Goal: Task Accomplishment & Management: Complete application form

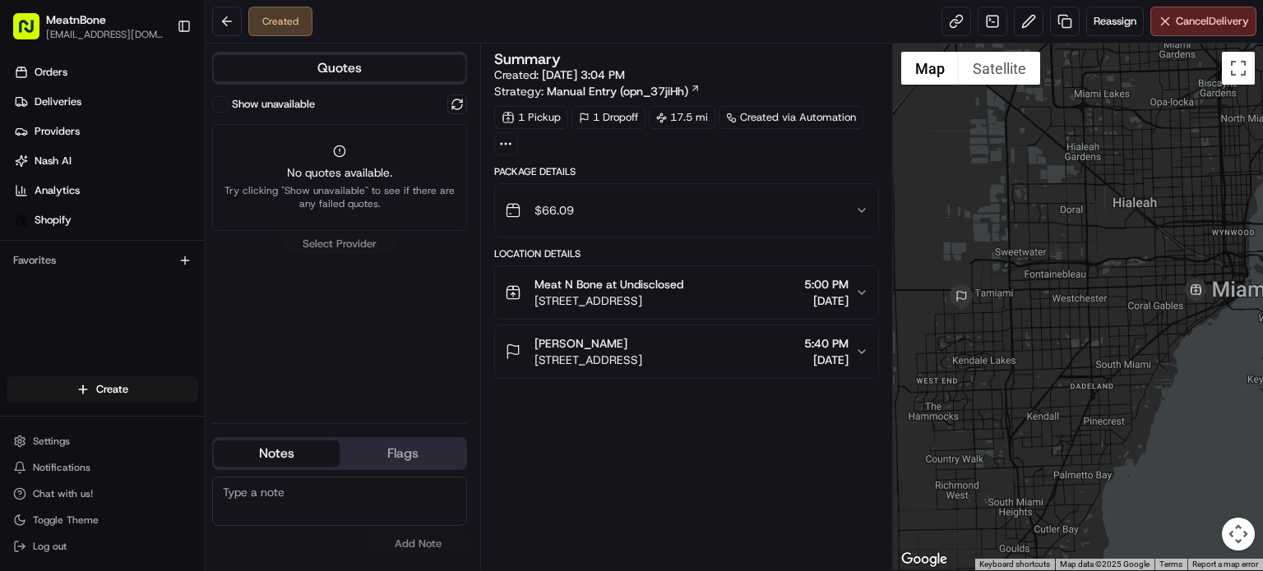
click at [145, 371] on div "Create" at bounding box center [102, 389] width 205 height 39
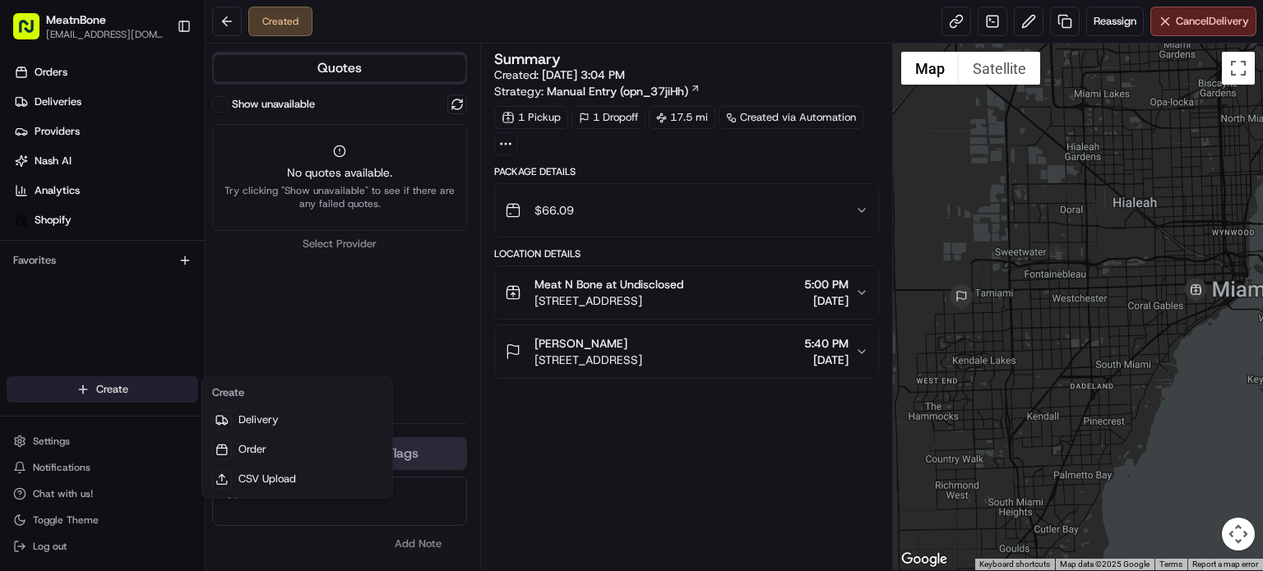
click at [145, 382] on html "MeatnBone [EMAIL_ADDRESS][DOMAIN_NAME] Toggle Sidebar Orders Deliveries Provide…" at bounding box center [631, 285] width 1263 height 571
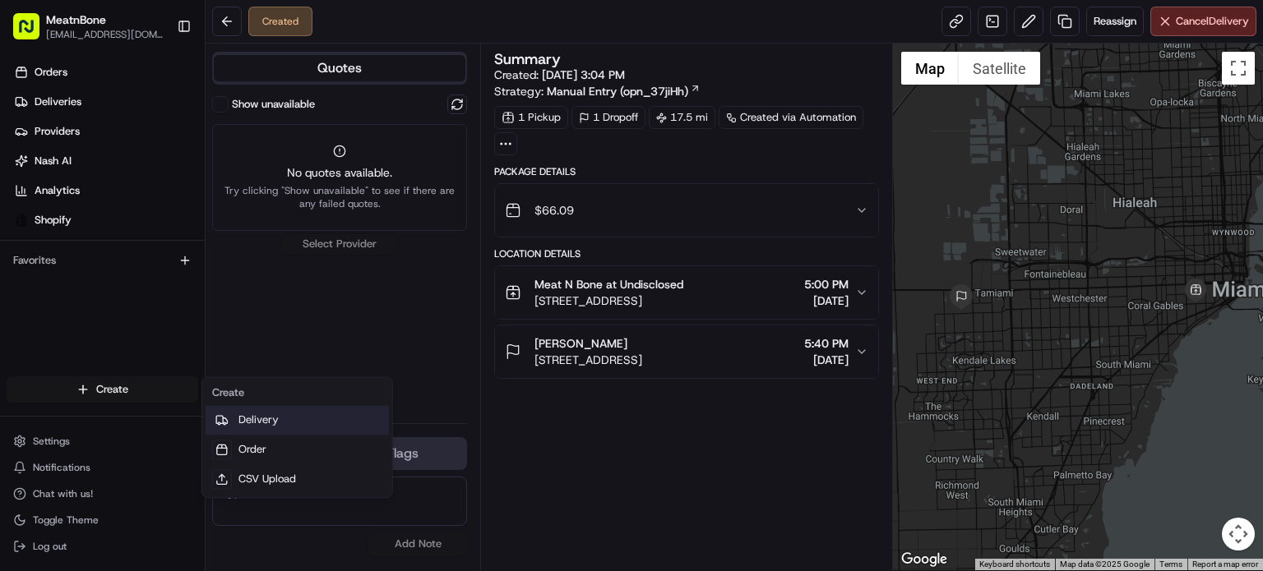
click at [324, 423] on link "Delivery" at bounding box center [297, 420] width 183 height 30
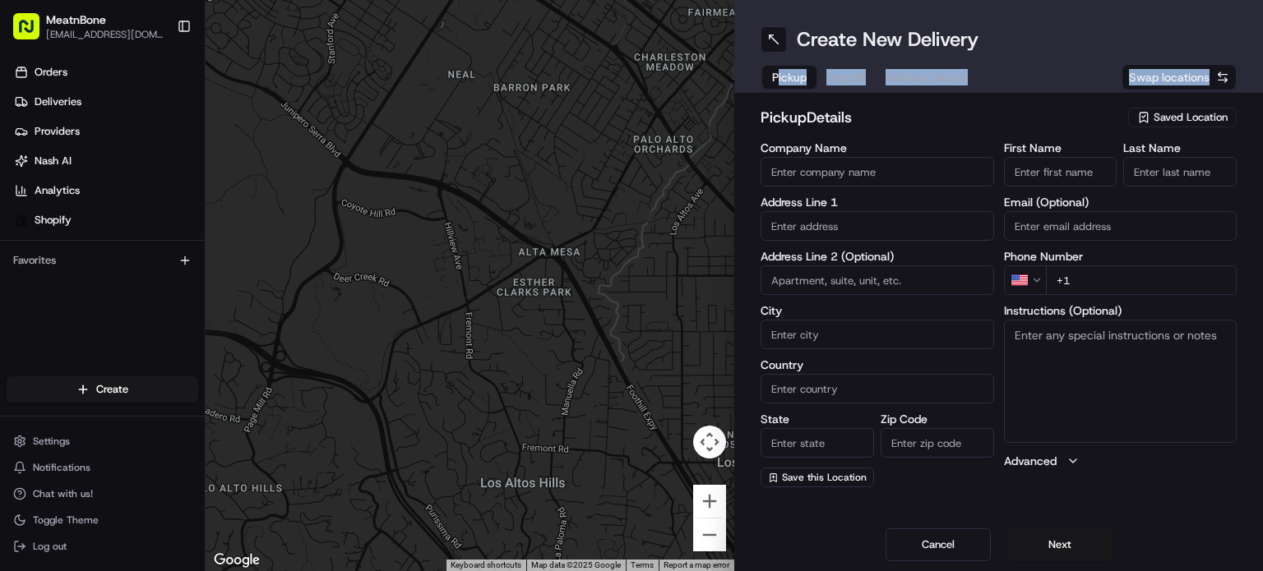
drag, startPoint x: 1134, startPoint y: 141, endPoint x: 779, endPoint y: 76, distance: 361.0
click at [779, 76] on div "Create New Delivery Pickup Dropoff Delivery Details Swap locations" at bounding box center [998, 46] width 529 height 93
drag, startPoint x: 866, startPoint y: 226, endPoint x: 914, endPoint y: 201, distance: 54.4
click at [875, 223] on input "text" at bounding box center [876, 226] width 233 height 30
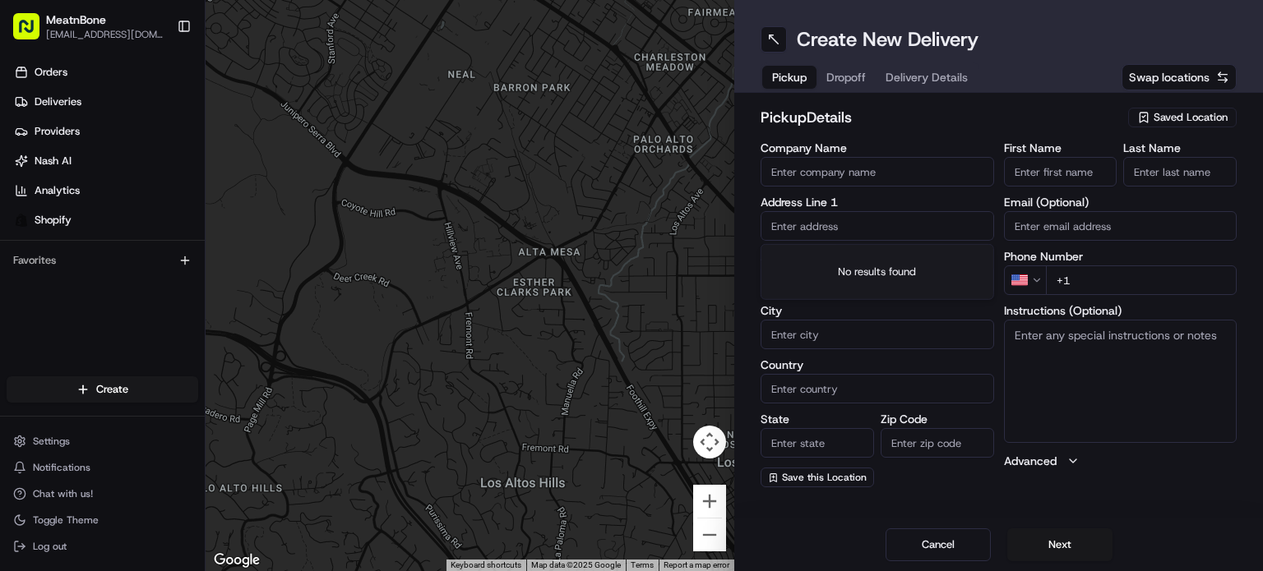
click at [1201, 110] on span "Saved Location" at bounding box center [1190, 117] width 74 height 15
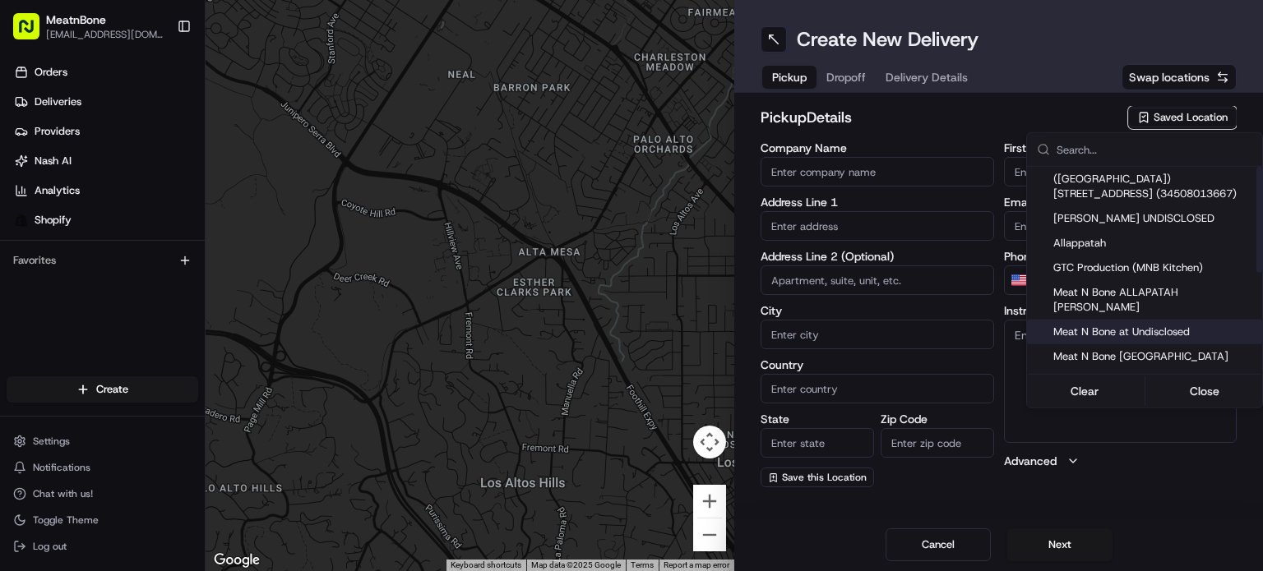
click at [1193, 327] on div "Meat N Bone at Undisclosed" at bounding box center [1144, 332] width 235 height 25
type input "Meat N Bone at Undisclosed"
type input "2207 Coral Wy"
type input "Coral Gables"
type input "US"
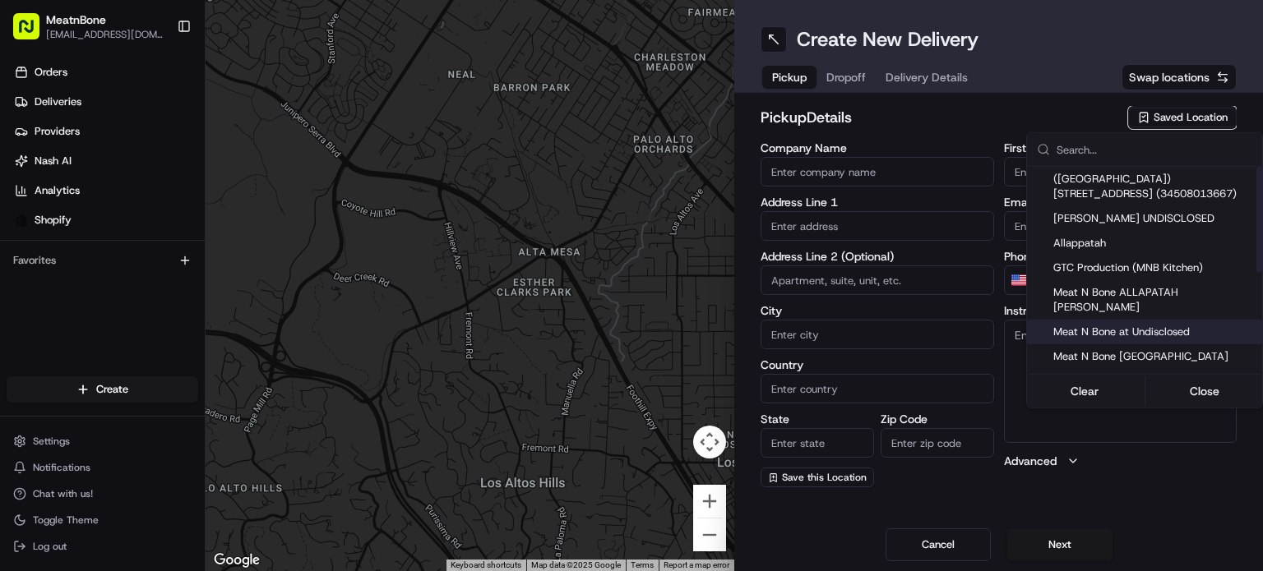
type input "FL"
type input "33145"
type input "Meat N"
type input "Bone"
type input "[PHONE_NUMBER]"
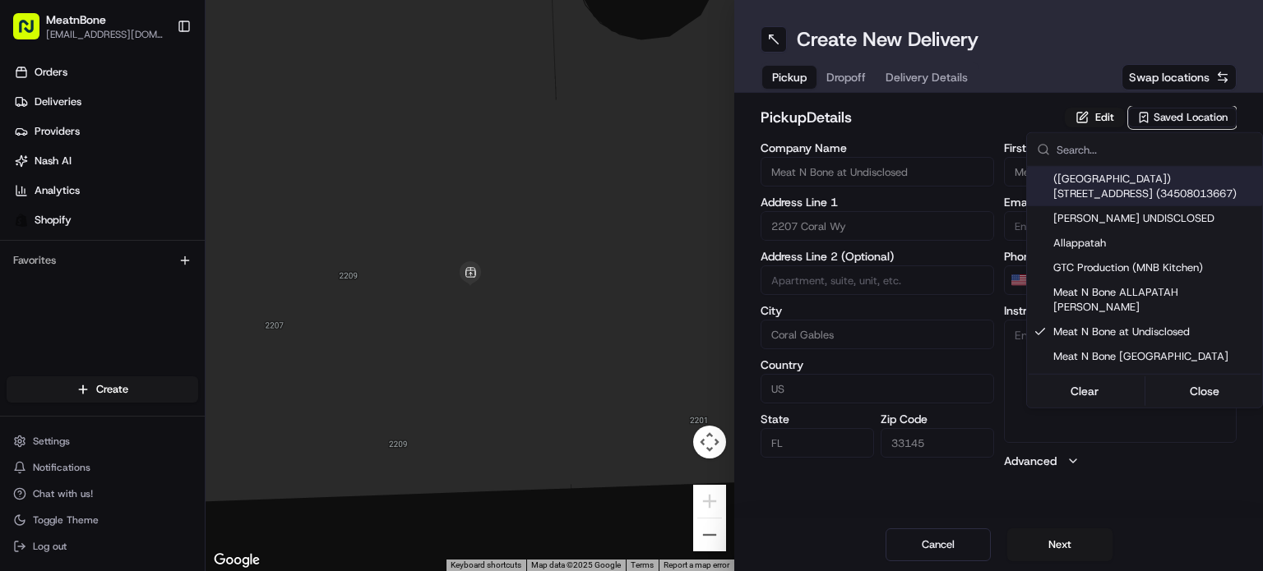
click at [862, 83] on html "MeatnBone [EMAIL_ADDRESS][DOMAIN_NAME] Toggle Sidebar Orders Deliveries Provide…" at bounding box center [631, 285] width 1263 height 571
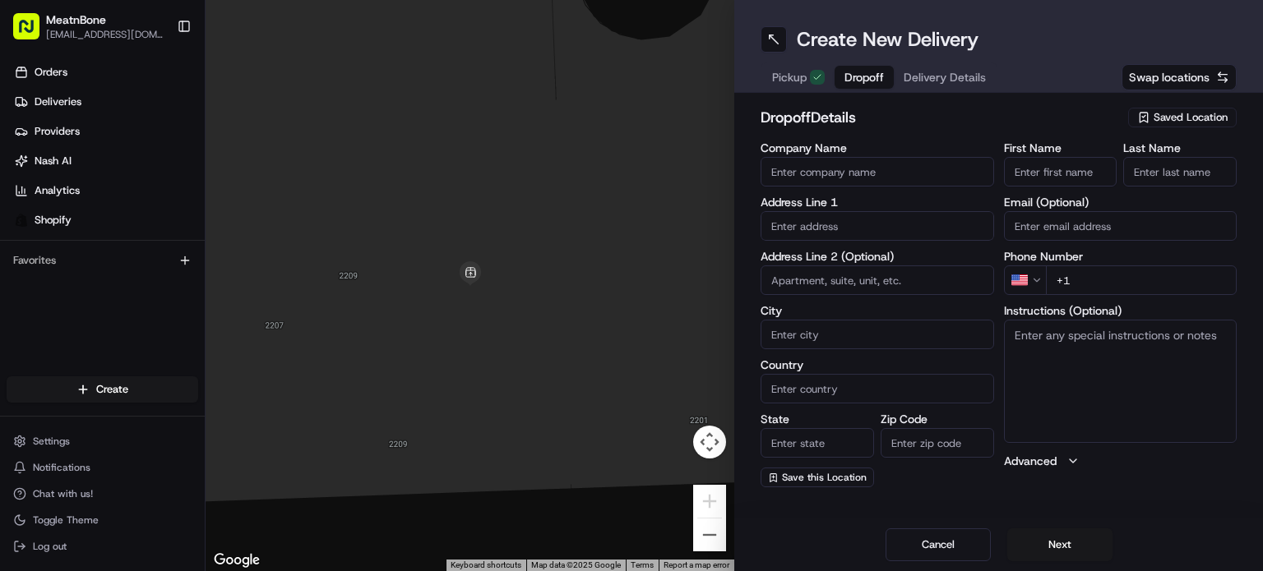
click at [855, 74] on span "Dropoff" at bounding box center [863, 77] width 39 height 16
click at [835, 231] on input "text" at bounding box center [876, 226] width 233 height 30
paste input "[PERSON_NAME] [STREET_ADDRESS] [PHONE_NUMBER]"
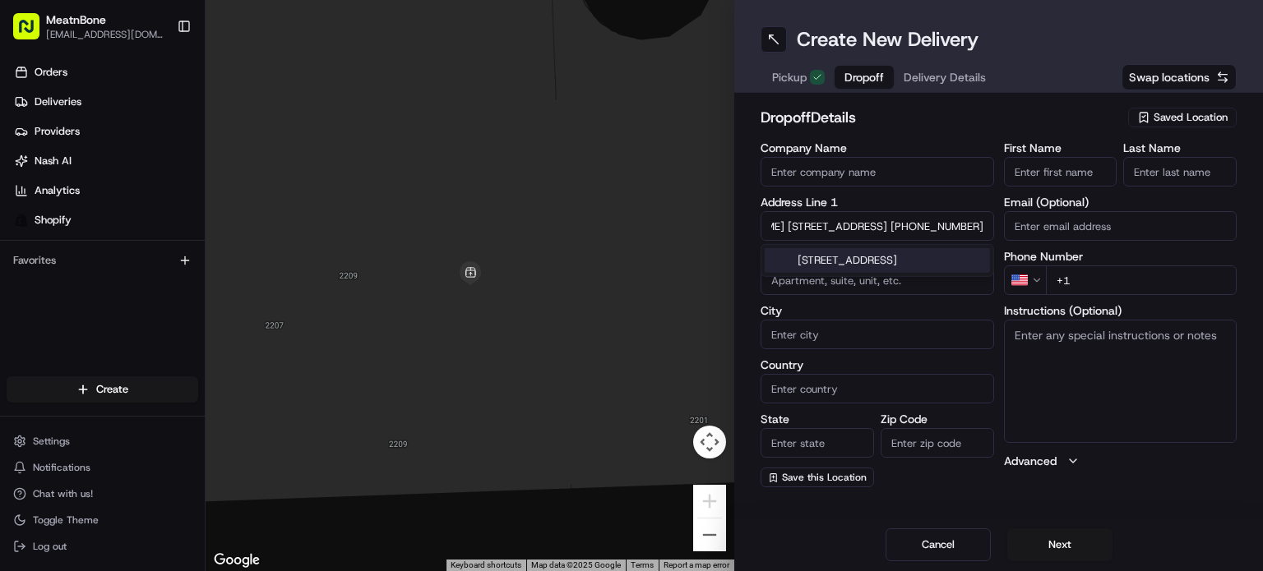
scroll to position [0, 215]
drag, startPoint x: 892, startPoint y: 229, endPoint x: 963, endPoint y: 221, distance: 72.0
click at [1055, 222] on div "Company Name Address Line 1 [PERSON_NAME] [STREET_ADDRESS] [PHONE_NUMBER] Addre…" at bounding box center [998, 314] width 476 height 345
type input "[PERSON_NAME] [STREET_ADDRESS]"
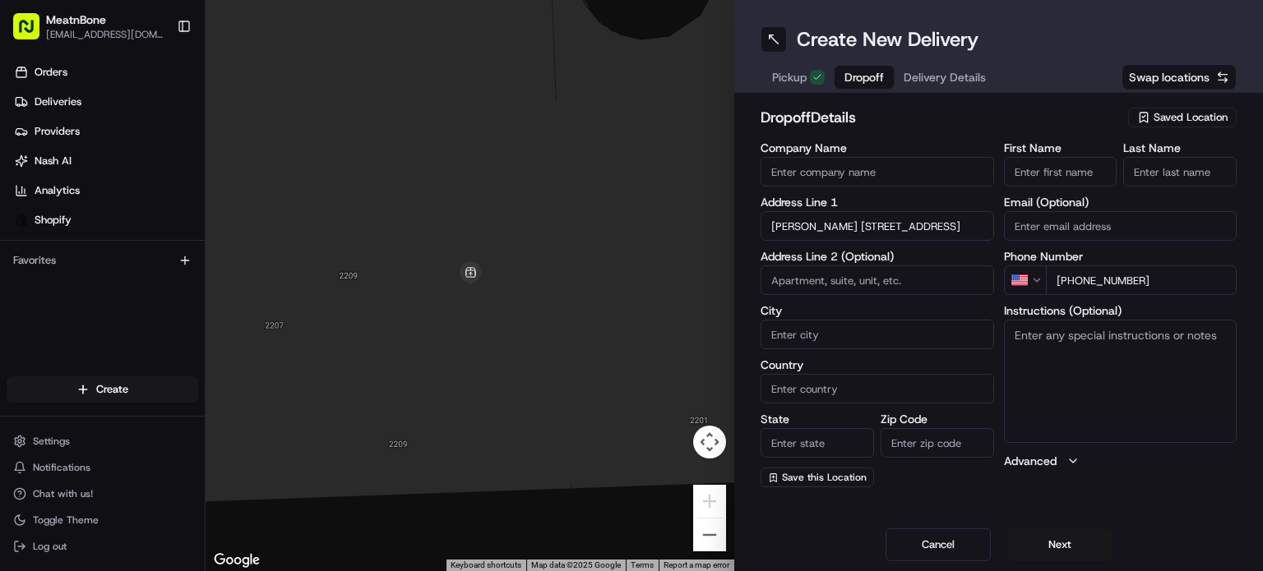
type input "[PHONE_NUMBER]"
drag, startPoint x: 828, startPoint y: 226, endPoint x: 778, endPoint y: 216, distance: 51.1
click at [703, 223] on div "← Move left → Move right ↑ Move up ↓ Move down + Zoom in - Zoom out Home Jump l…" at bounding box center [734, 285] width 1057 height 571
type input "[STREET_ADDRESS]"
click at [1043, 178] on input "[PERSON_NAME]" at bounding box center [1060, 172] width 113 height 30
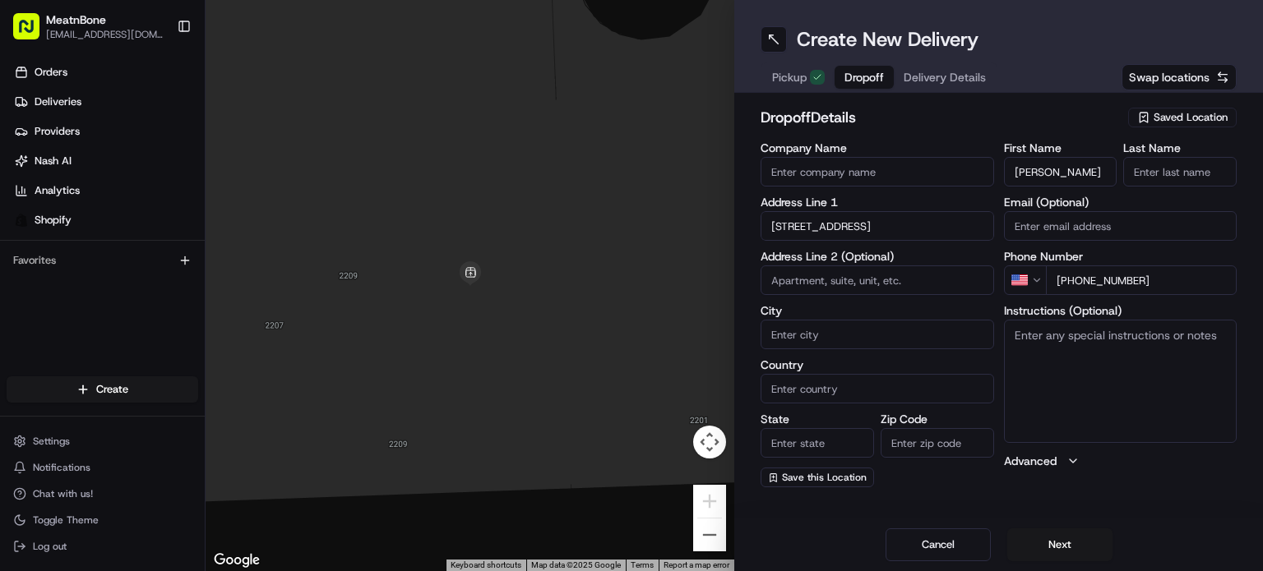
drag, startPoint x: 1046, startPoint y: 173, endPoint x: 1062, endPoint y: 159, distance: 21.6
click at [1086, 163] on input "[PERSON_NAME]" at bounding box center [1060, 172] width 113 height 30
type input "[PERSON_NAME]"
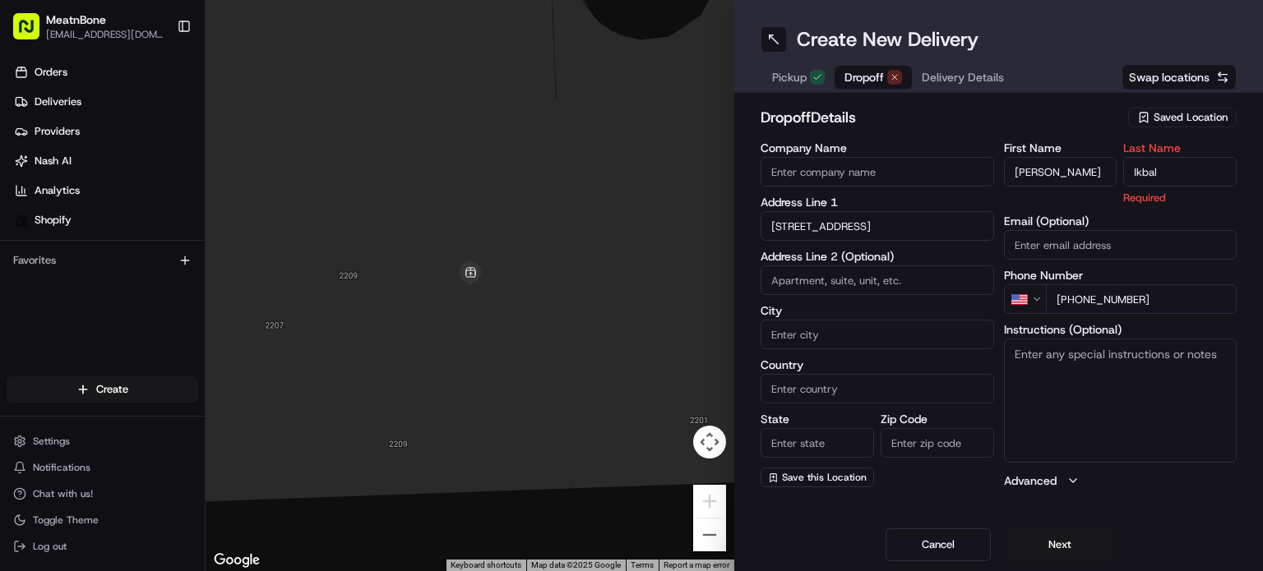
type input "Ikbal"
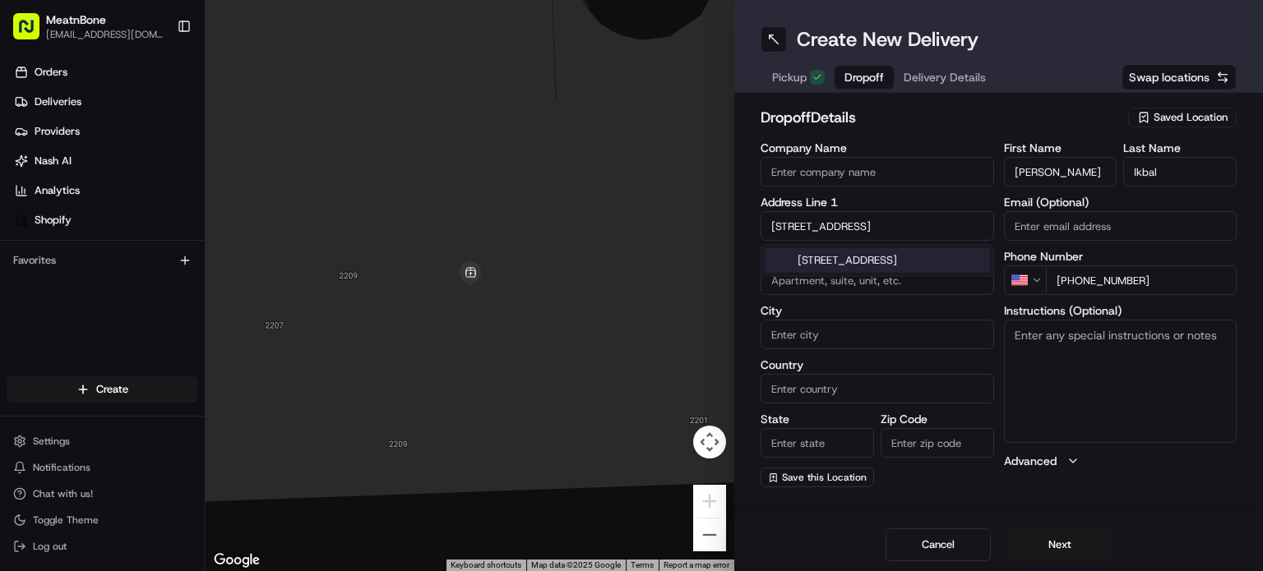
drag, startPoint x: 840, startPoint y: 234, endPoint x: 867, endPoint y: 233, distance: 27.2
click at [841, 233] on input "[STREET_ADDRESS]" at bounding box center [876, 226] width 233 height 30
drag, startPoint x: 899, startPoint y: 275, endPoint x: 973, endPoint y: 269, distance: 75.1
click at [903, 272] on div "[STREET_ADDRESS]" at bounding box center [877, 260] width 225 height 25
type input "[STREET_ADDRESS]"
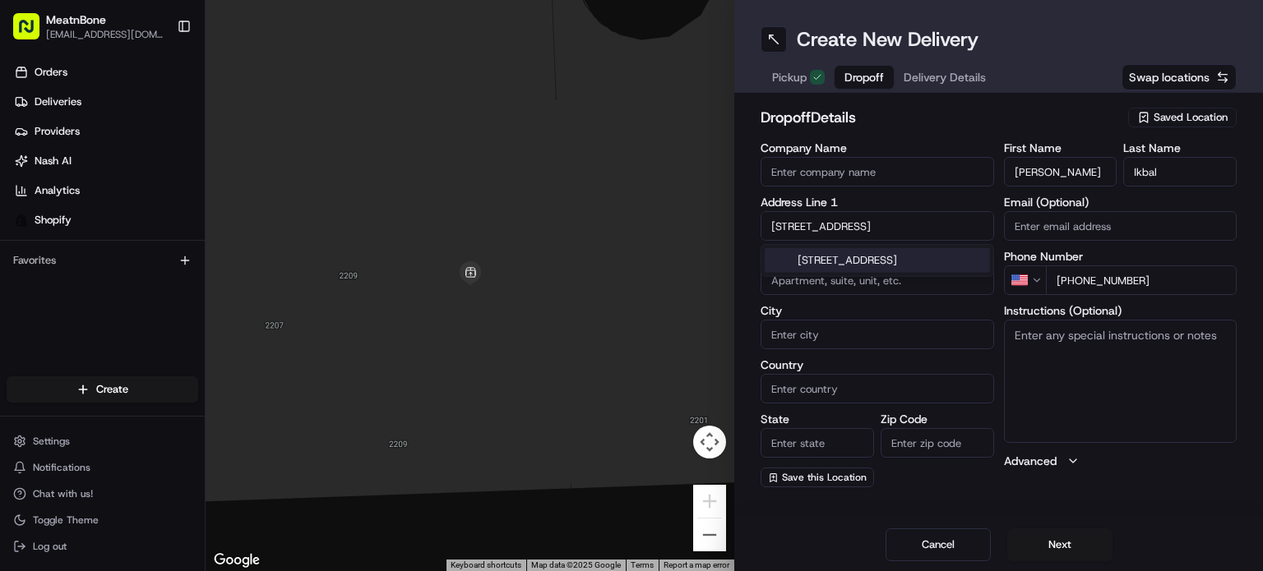
type input "[GEOGRAPHIC_DATA]"
type input "FL"
type input "33137"
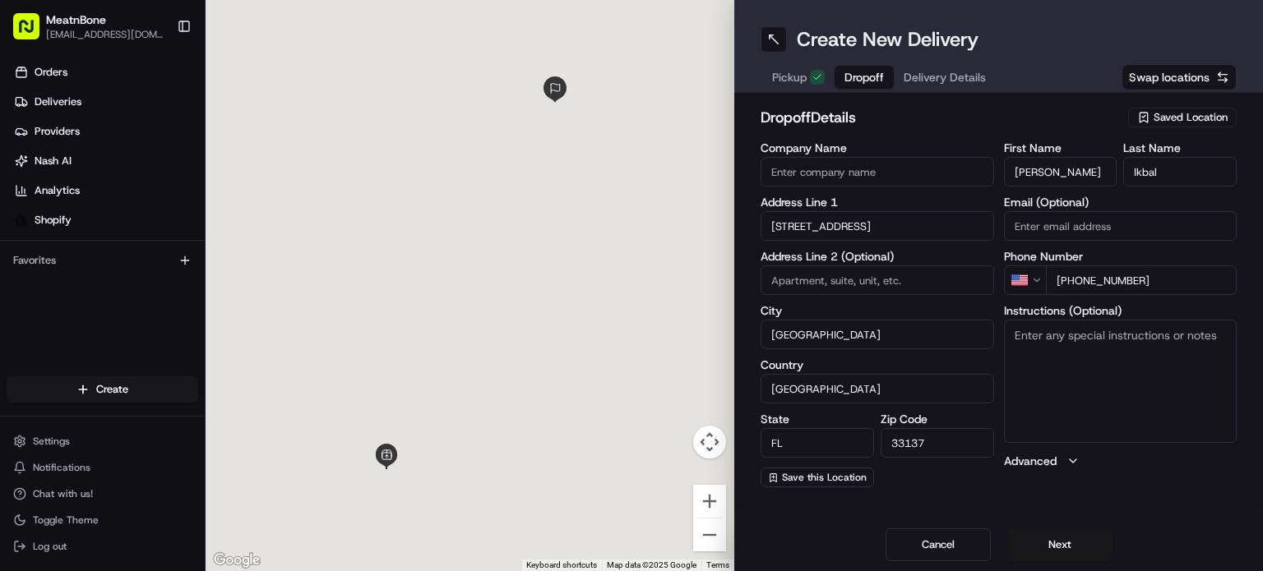
type input "[STREET_ADDRESS]"
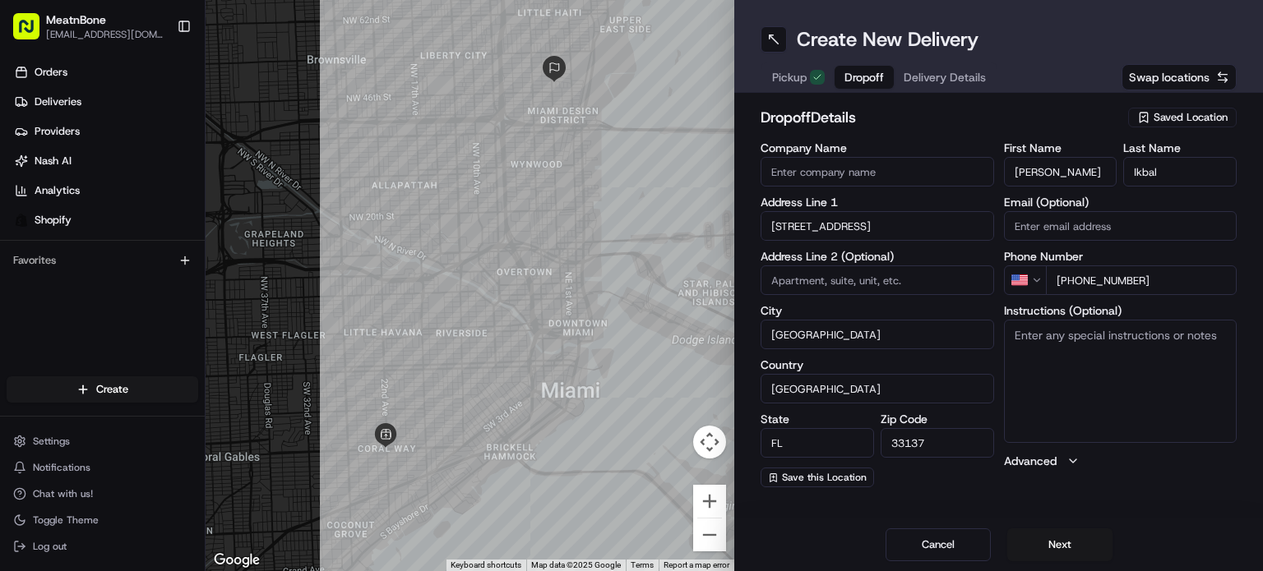
click at [1075, 381] on textarea "Instructions (Optional)" at bounding box center [1120, 381] width 233 height 123
type textarea "call customer upon arrival"
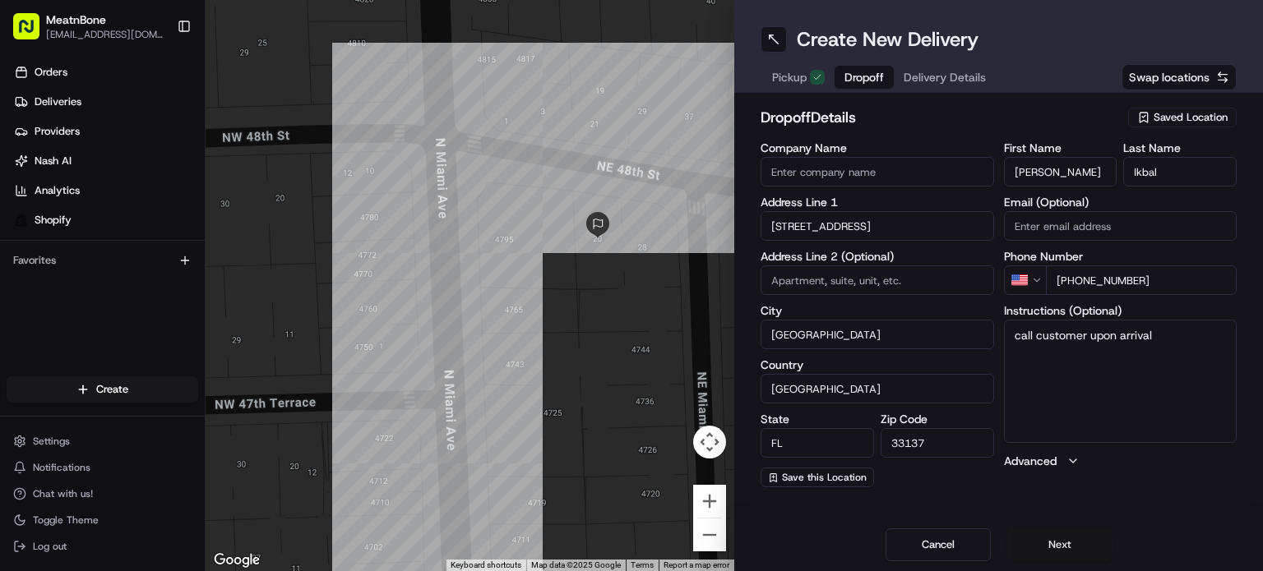
click at [1042, 538] on button "Next" at bounding box center [1059, 545] width 105 height 33
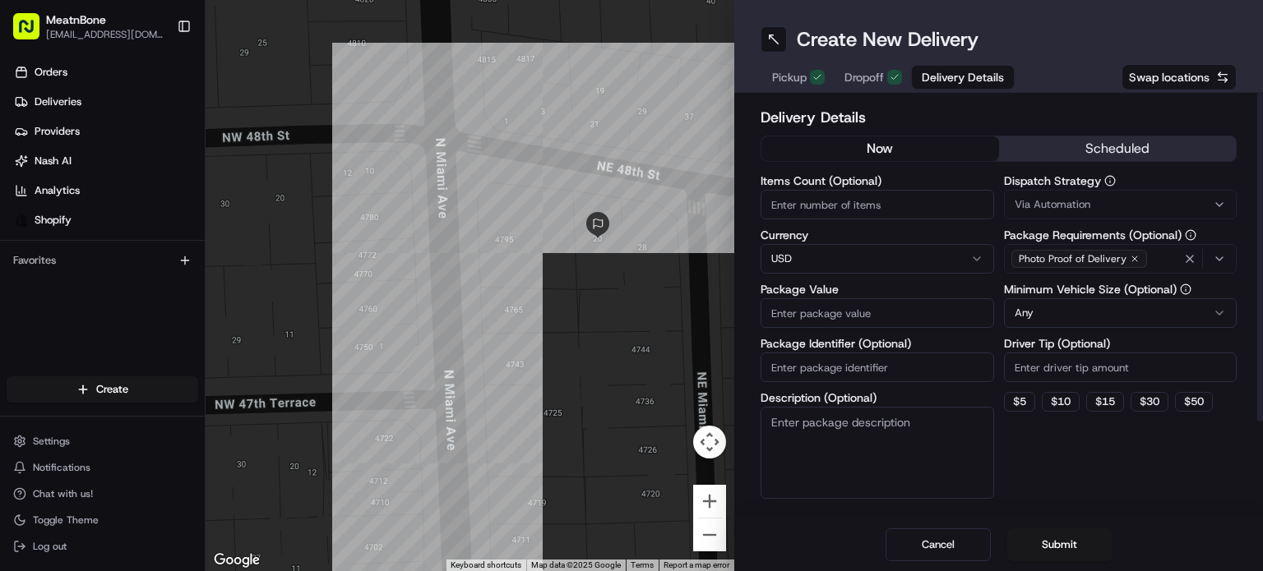
click at [819, 211] on input "Items Count (Optional)" at bounding box center [876, 205] width 233 height 30
type input "15"
click at [851, 317] on input "Package Value" at bounding box center [876, 313] width 233 height 30
click at [839, 365] on div "Package Identifier (Optional)" at bounding box center [876, 360] width 233 height 44
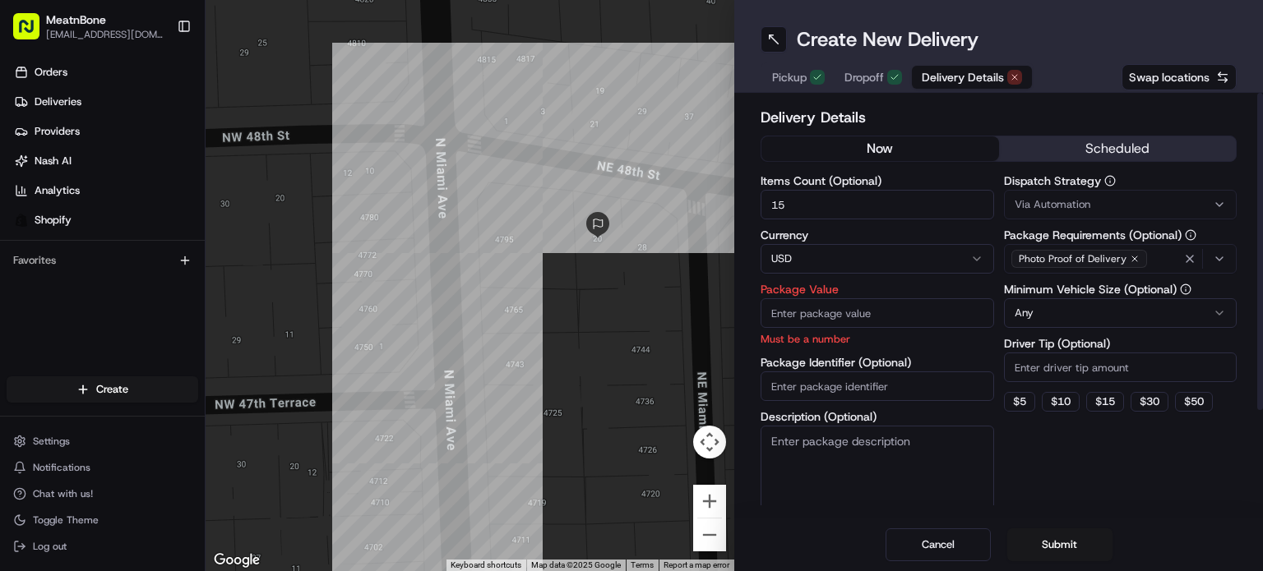
paste input "#253353 Complete"
drag, startPoint x: 908, startPoint y: 390, endPoint x: 834, endPoint y: 388, distance: 73.2
click at [833, 388] on input "#253353 Complete" at bounding box center [876, 387] width 233 height 30
click at [777, 383] on input "#253353" at bounding box center [876, 387] width 233 height 30
type input "253353"
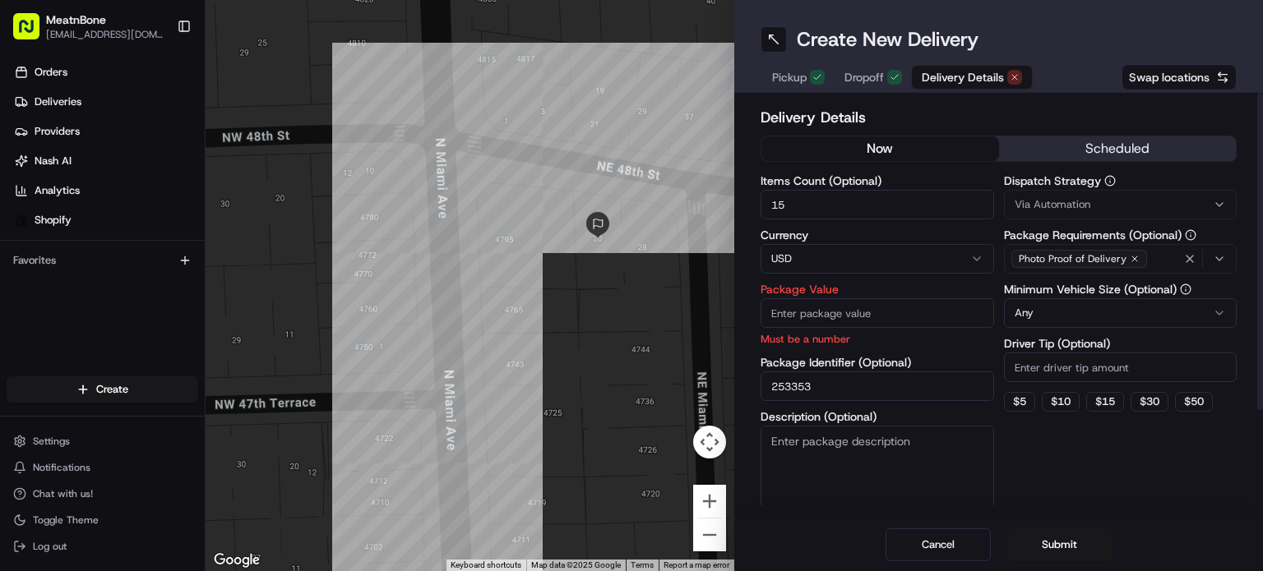
click at [802, 329] on div "Package Value Must be a number" at bounding box center [876, 315] width 233 height 63
click at [803, 310] on input "Package Value" at bounding box center [876, 313] width 233 height 30
type input "250.00"
click at [867, 455] on textarea "Description (Optional)" at bounding box center [876, 472] width 233 height 92
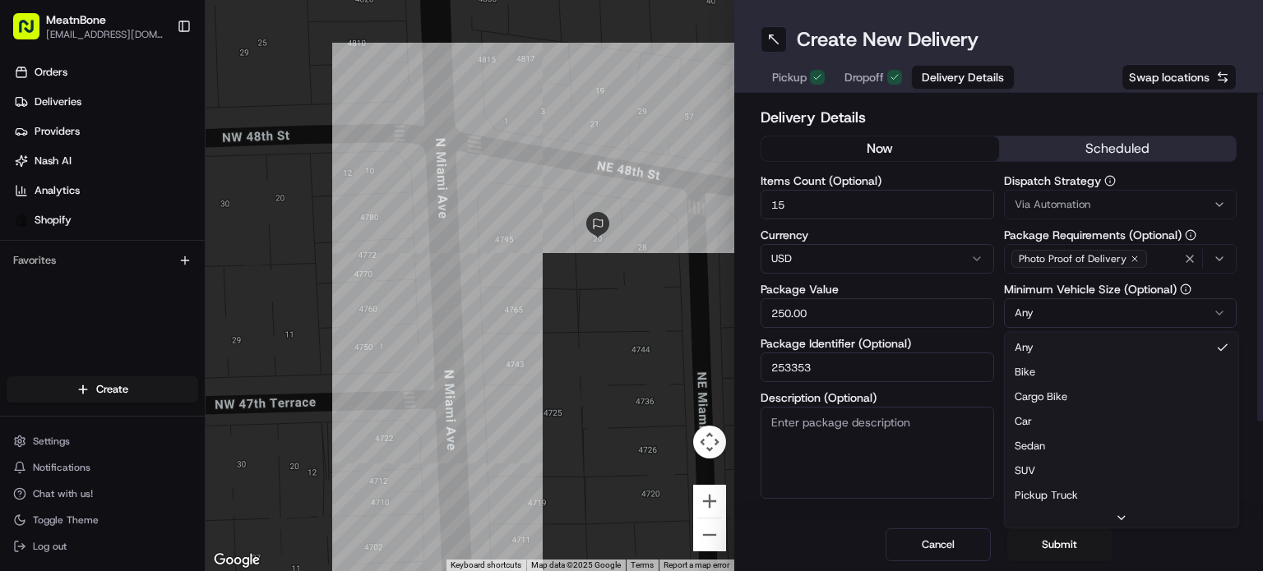
click at [1131, 324] on html "MeatnBone [EMAIL_ADDRESS][DOMAIN_NAME] Toggle Sidebar Orders Deliveries Provide…" at bounding box center [631, 285] width 1263 height 571
drag, startPoint x: 1051, startPoint y: 426, endPoint x: 1097, endPoint y: 431, distance: 45.5
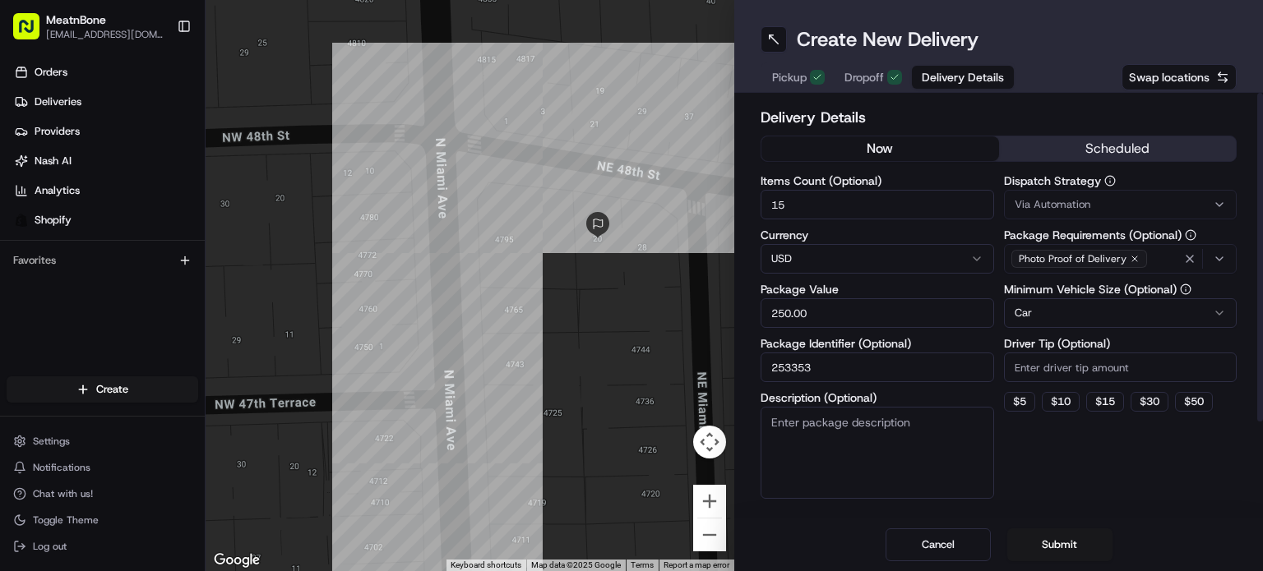
click at [1101, 474] on div "Dispatch Strategy Via Automation Package Requirements (Optional) Photo Proof of…" at bounding box center [1120, 337] width 233 height 324
click at [1065, 543] on button "Submit" at bounding box center [1059, 545] width 105 height 33
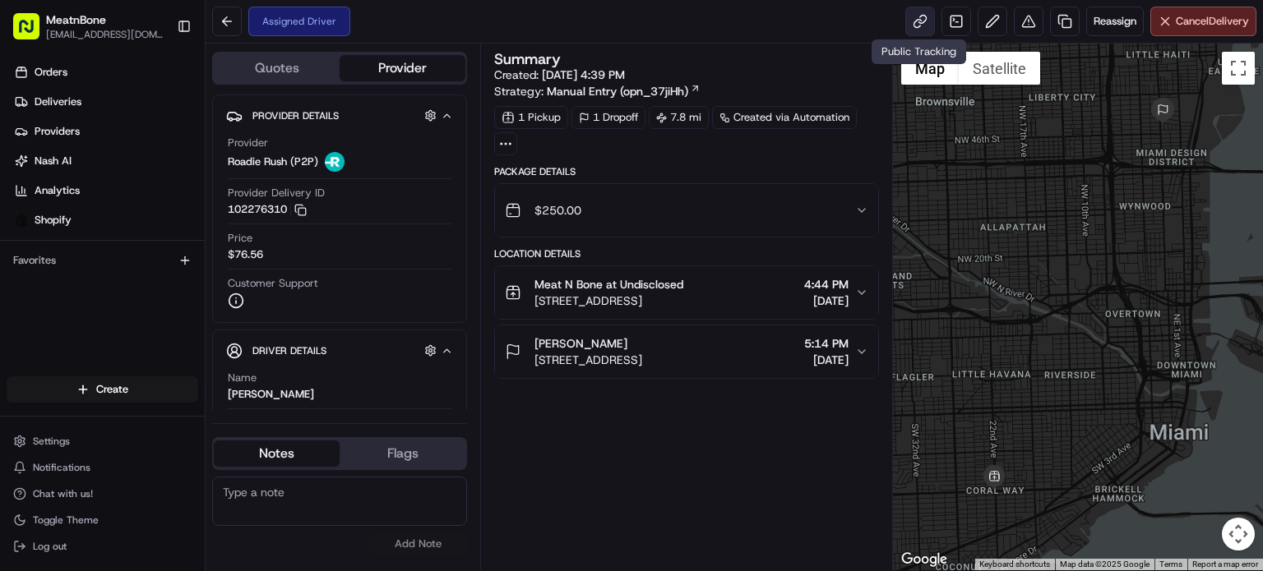
click at [908, 32] on link at bounding box center [920, 22] width 30 height 30
drag, startPoint x: 64, startPoint y: 93, endPoint x: 194, endPoint y: 78, distance: 130.7
click at [65, 92] on link "Deliveries" at bounding box center [106, 102] width 198 height 26
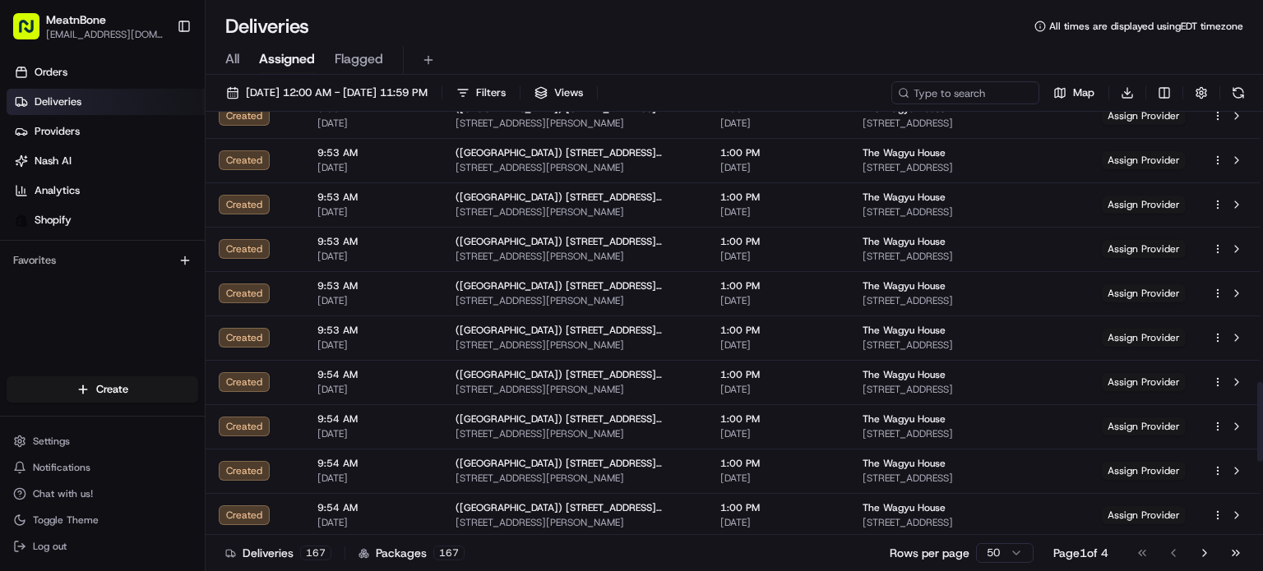
scroll to position [1417, 0]
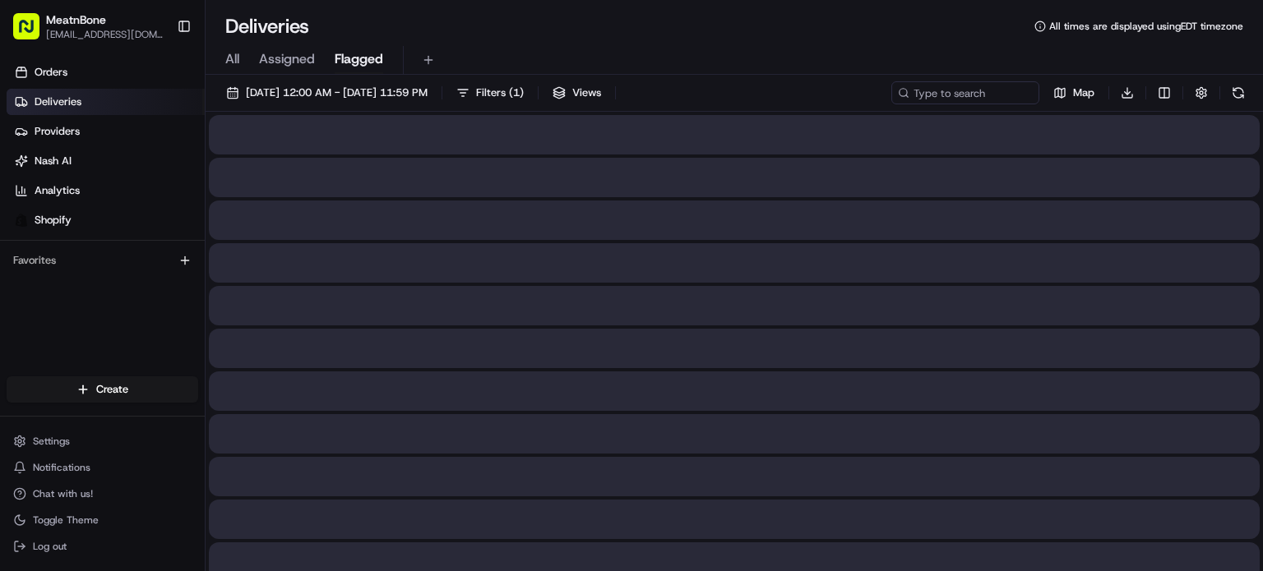
drag, startPoint x: 348, startPoint y: 57, endPoint x: 299, endPoint y: 55, distance: 48.5
click at [347, 57] on span "Flagged" at bounding box center [359, 59] width 49 height 20
click at [237, 53] on span "All" at bounding box center [232, 59] width 14 height 20
click at [308, 60] on span "Assigned" at bounding box center [287, 59] width 56 height 20
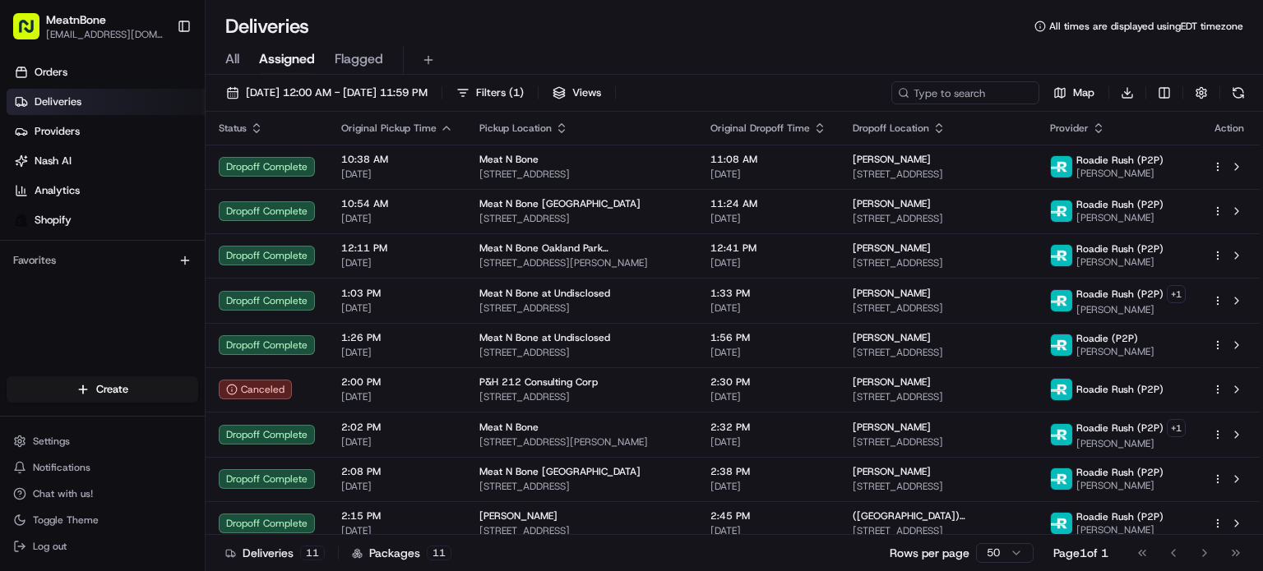
click at [365, 54] on span "Flagged" at bounding box center [359, 59] width 49 height 20
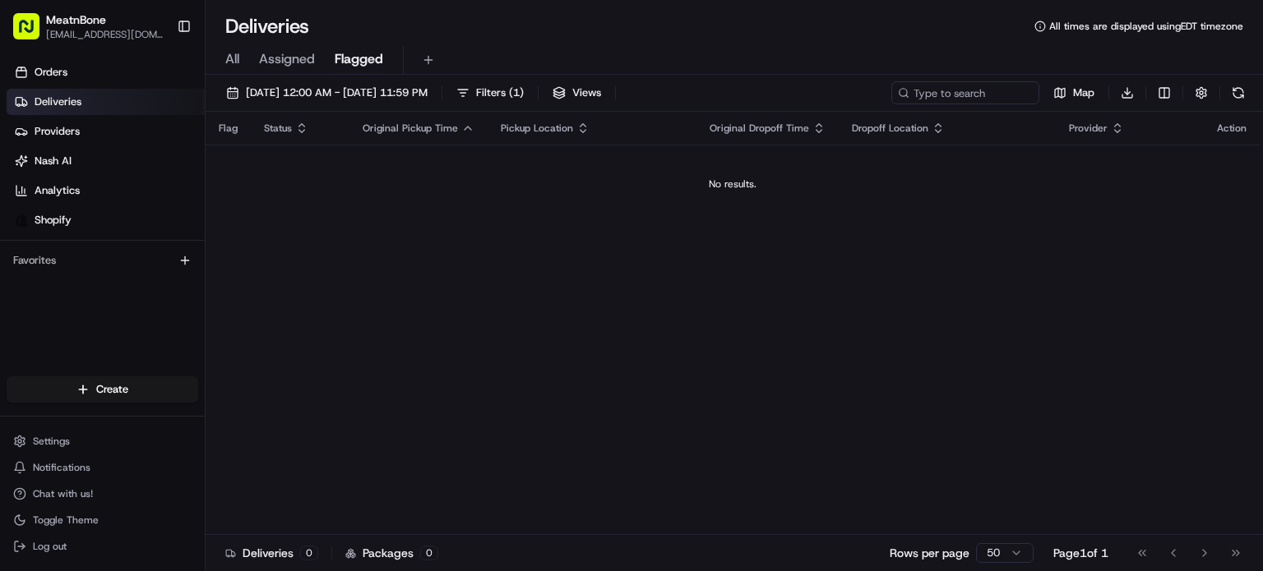
click at [298, 61] on span "Assigned" at bounding box center [287, 59] width 56 height 20
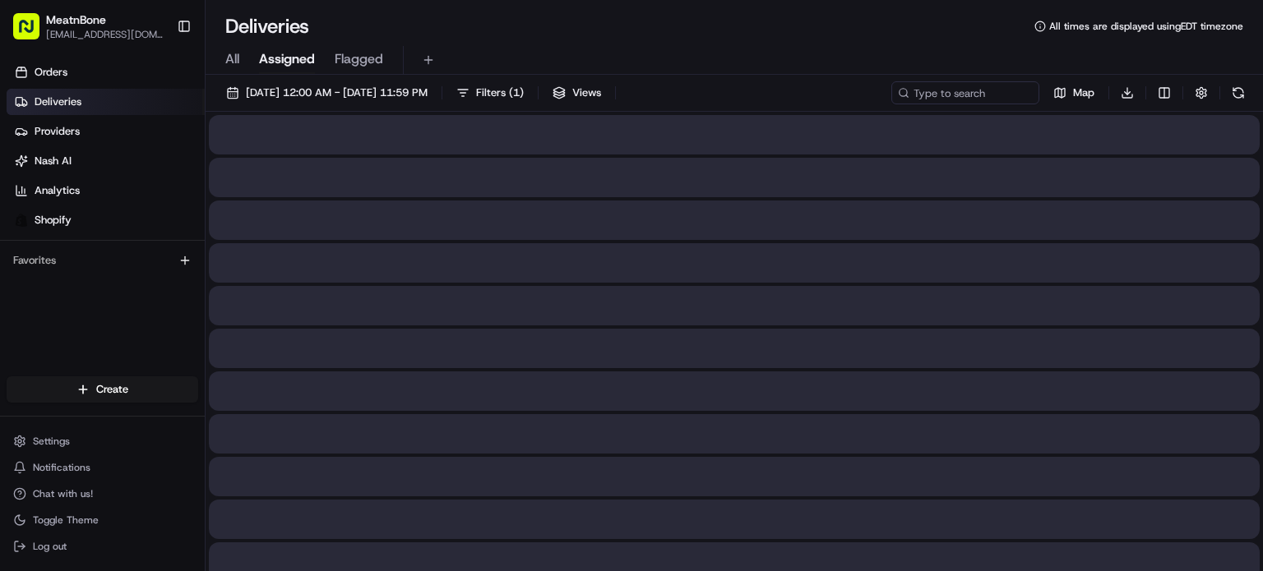
drag, startPoint x: 252, startPoint y: 47, endPoint x: 244, endPoint y: 53, distance: 9.4
click at [251, 47] on div "All Assigned Flagged" at bounding box center [734, 60] width 1057 height 29
click at [237, 55] on span "All" at bounding box center [232, 59] width 14 height 20
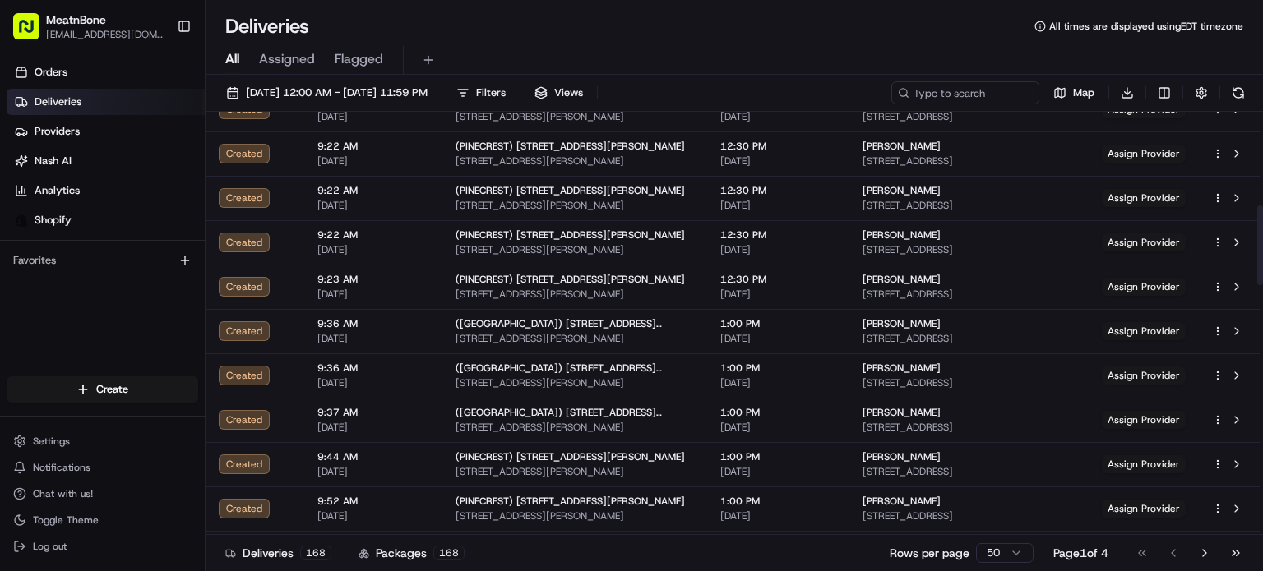
scroll to position [1069, 0]
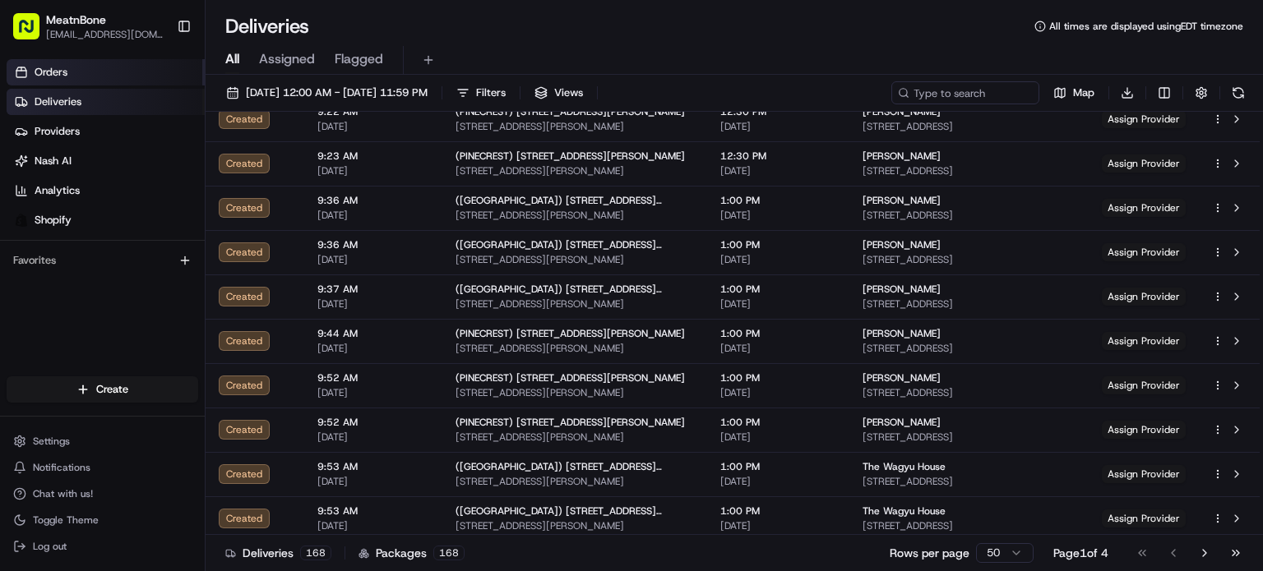
click at [95, 73] on link "Orders" at bounding box center [106, 72] width 198 height 26
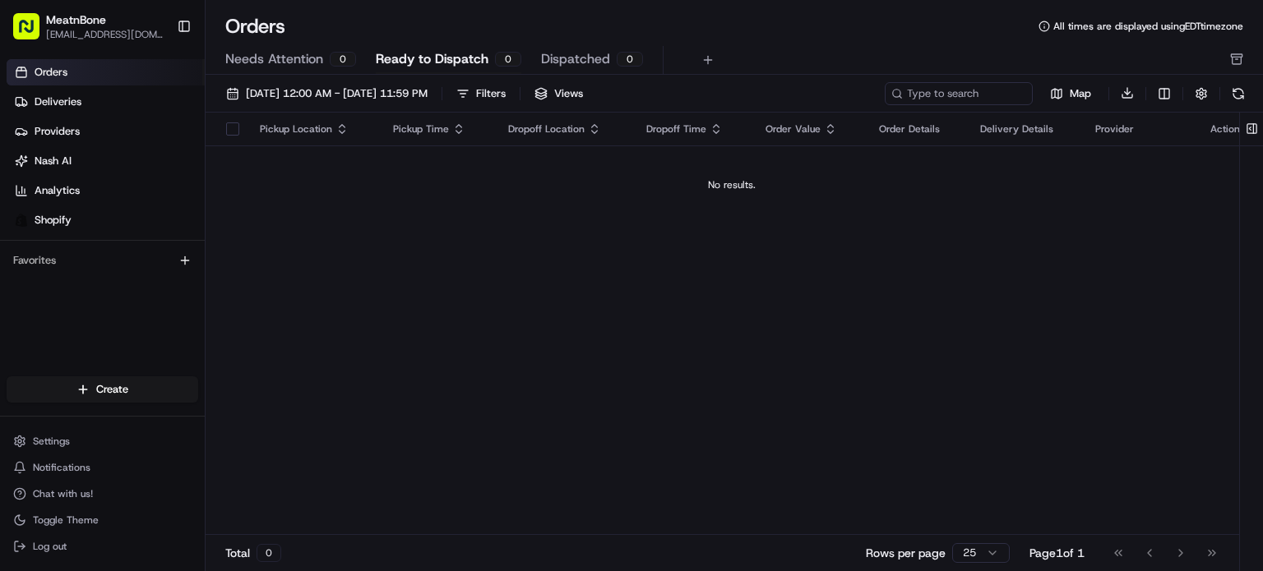
click at [430, 52] on span "Ready to Dispatch" at bounding box center [432, 59] width 113 height 20
click at [598, 58] on span "Dispatched" at bounding box center [575, 59] width 69 height 20
click at [401, 65] on span "Ready to Dispatch" at bounding box center [432, 59] width 113 height 20
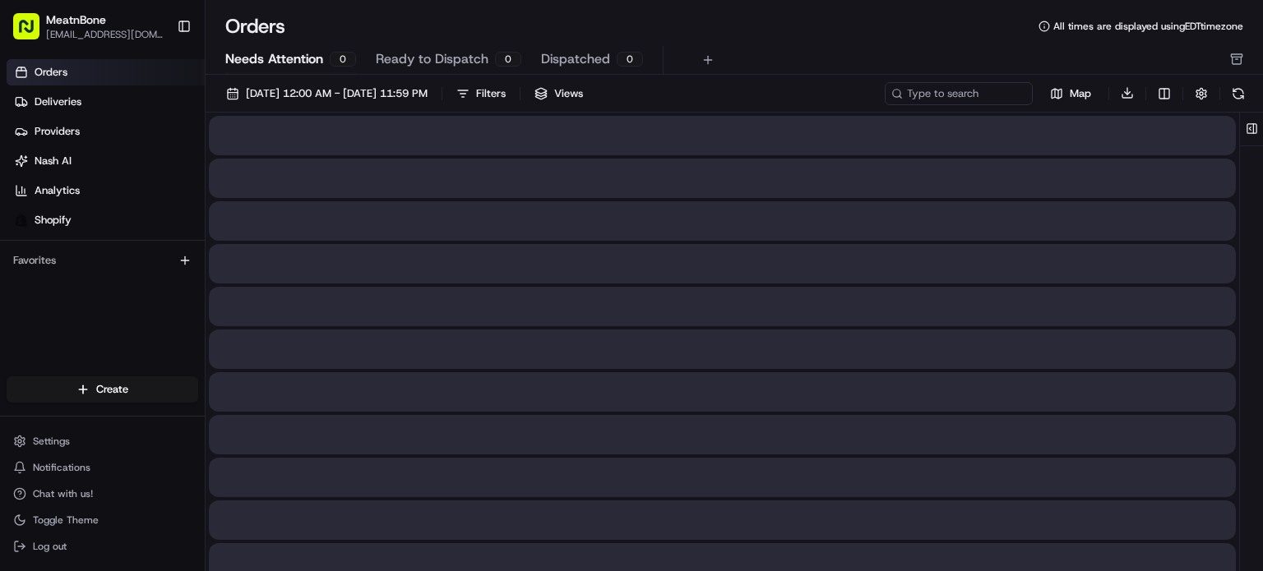
drag, startPoint x: 293, startPoint y: 62, endPoint x: 362, endPoint y: 52, distance: 69.9
click at [293, 62] on span "Needs Attention" at bounding box center [274, 59] width 98 height 20
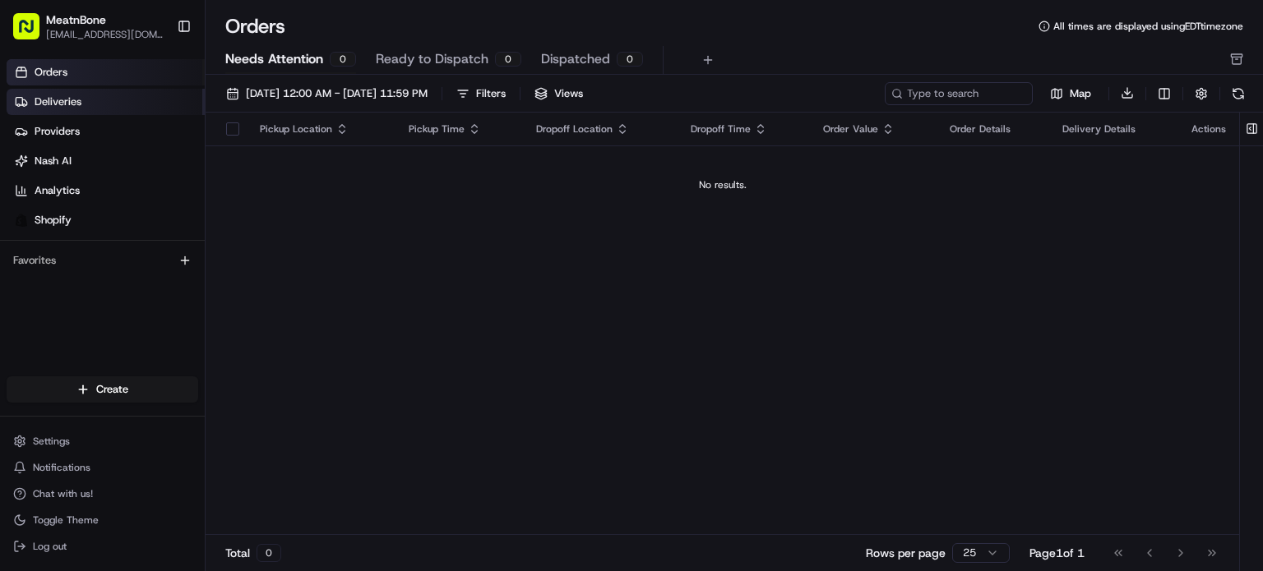
click at [67, 97] on span "Deliveries" at bounding box center [58, 102] width 47 height 15
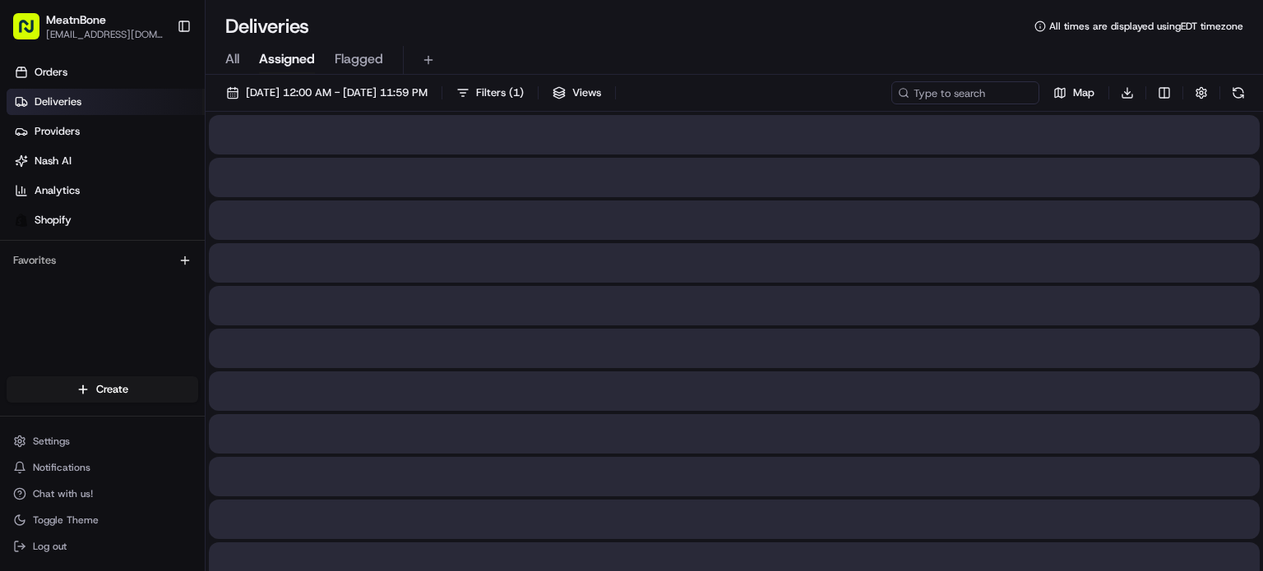
click at [312, 49] on span "Assigned" at bounding box center [287, 59] width 56 height 20
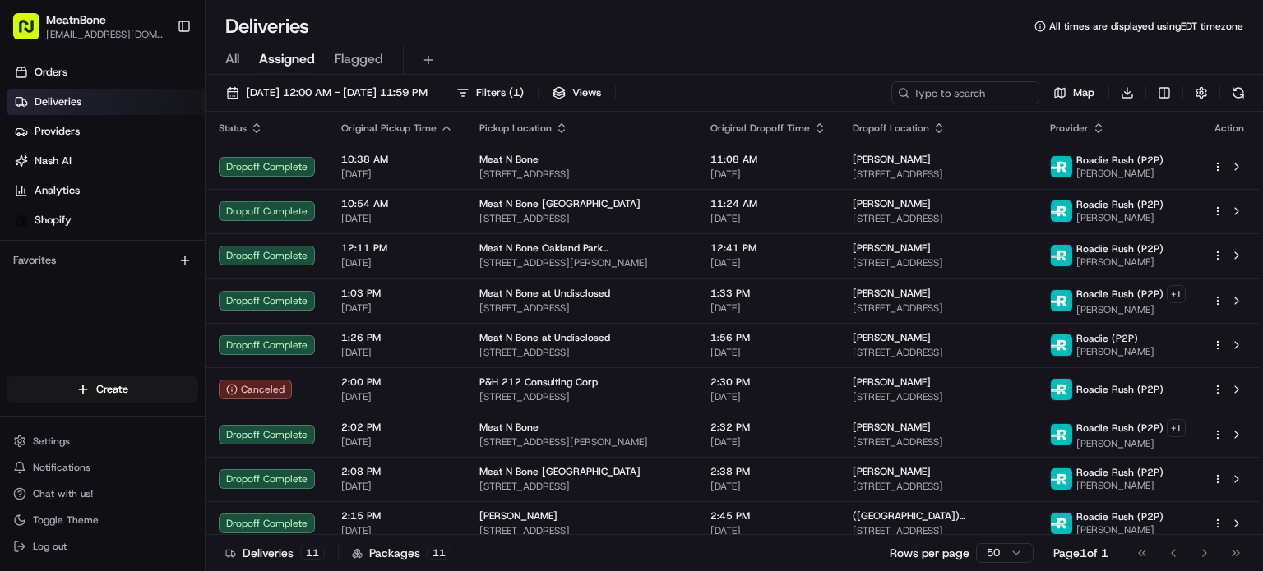
click at [1199, 557] on div "Go to first page Go to previous page Go to next page Go to last page" at bounding box center [1189, 553] width 122 height 23
click at [1208, 556] on div "Go to first page Go to previous page Go to next page Go to last page" at bounding box center [1189, 553] width 122 height 23
drag, startPoint x: 1134, startPoint y: 552, endPoint x: 1047, endPoint y: 546, distance: 87.4
click at [1134, 552] on div "Go to first page Go to previous page Go to next page Go to last page" at bounding box center [1189, 553] width 122 height 23
click at [1031, 553] on div "Rows per page 50 Page 1 of 1 Go to first page Go to previous page Go to next pa…" at bounding box center [1069, 553] width 360 height 23
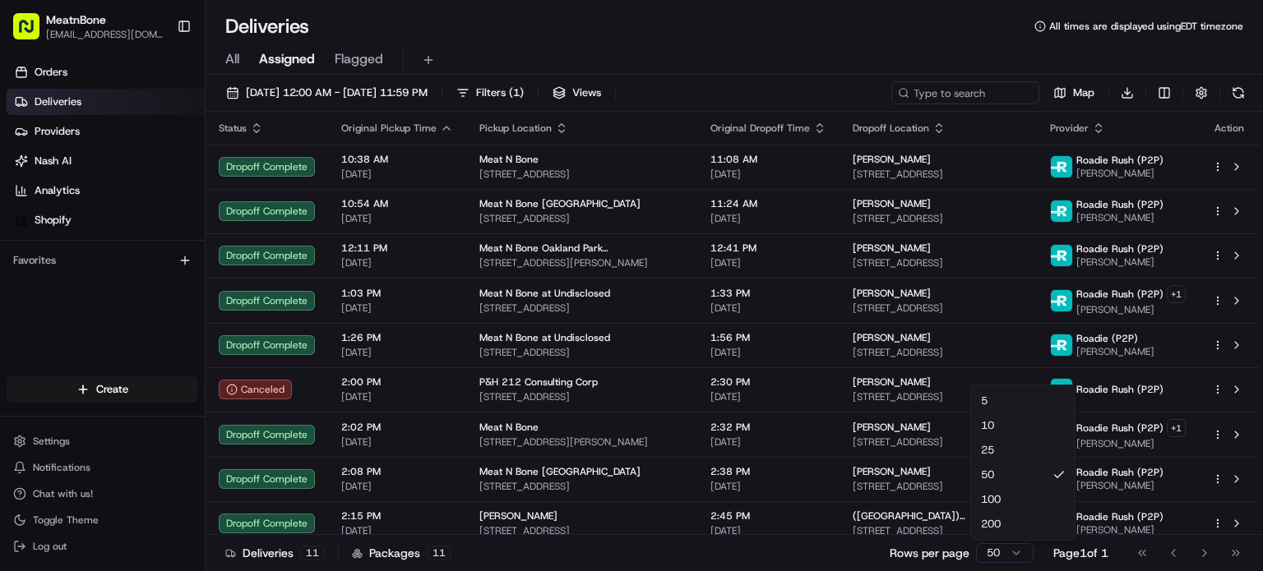
click at [1027, 556] on html "MeatnBone [EMAIL_ADDRESS][DOMAIN_NAME] Toggle Sidebar Orders Deliveries Provide…" at bounding box center [631, 285] width 1263 height 571
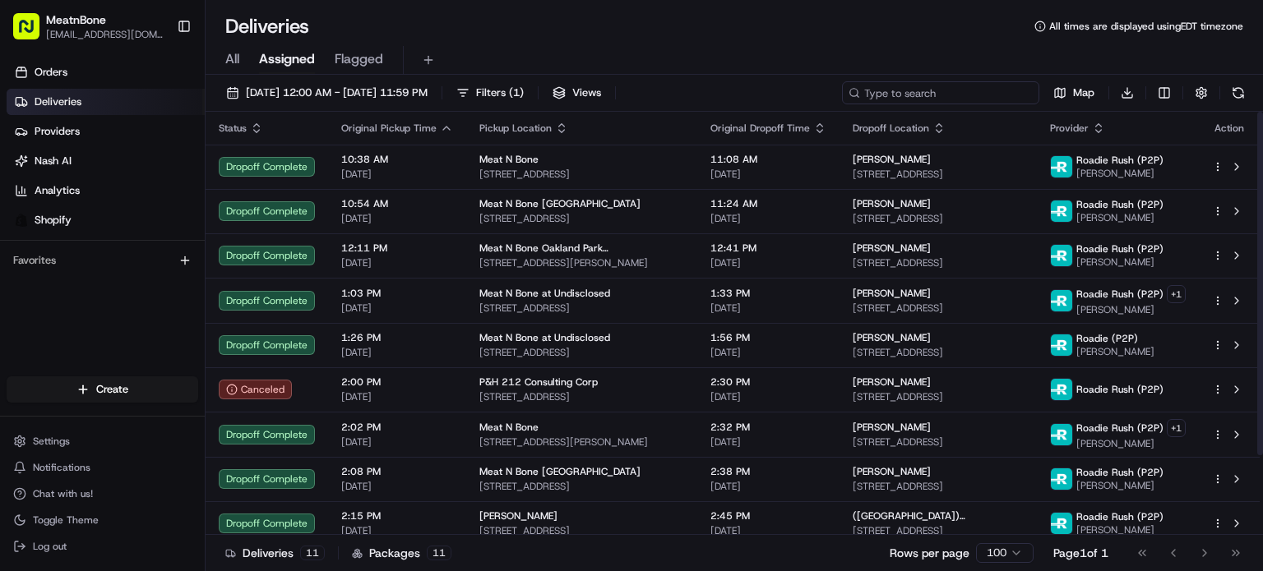
click at [990, 88] on input at bounding box center [940, 92] width 197 height 23
paste input "[PERSON_NAME]"
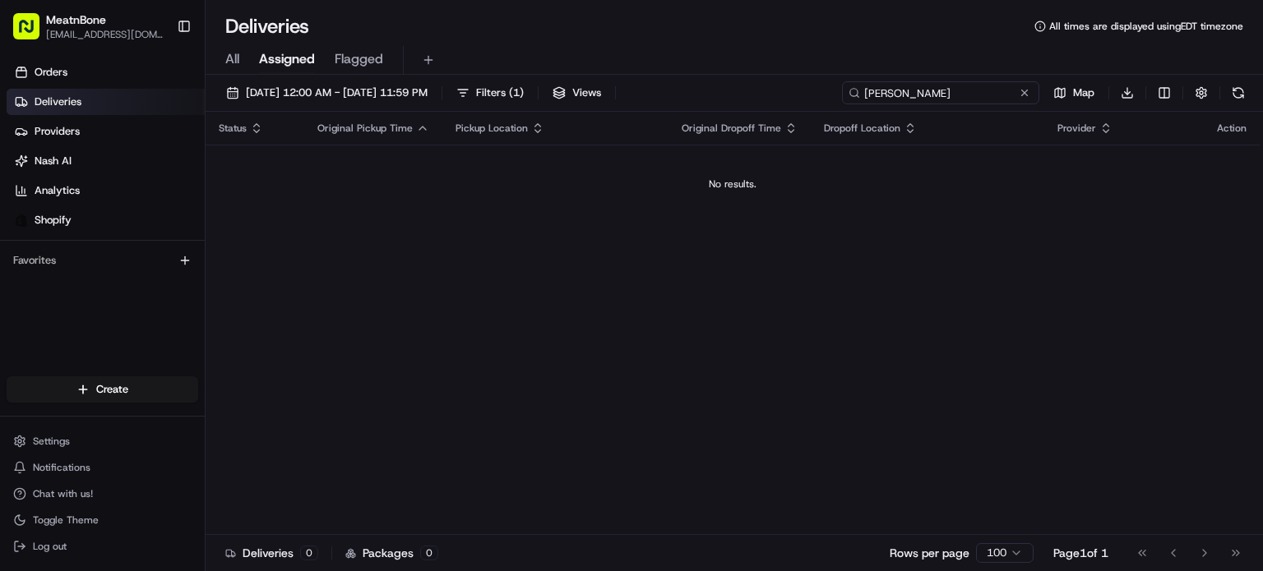
type input "[PERSON_NAME]"
click at [223, 67] on div "All Assigned Flagged" at bounding box center [734, 60] width 1057 height 29
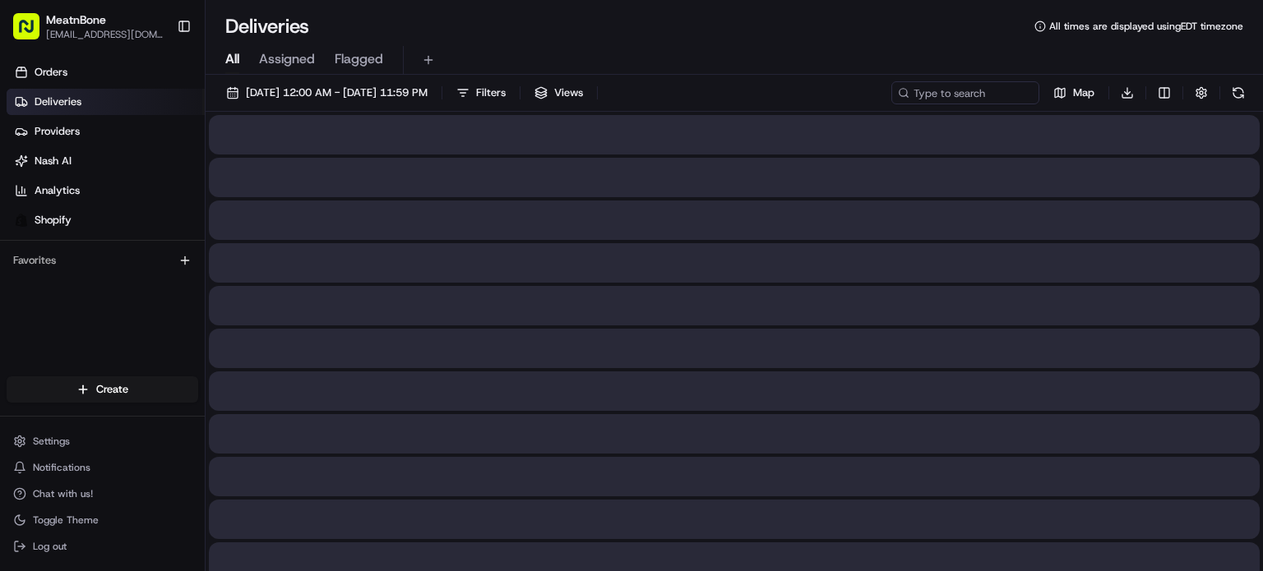
click at [233, 52] on span "All" at bounding box center [232, 59] width 14 height 20
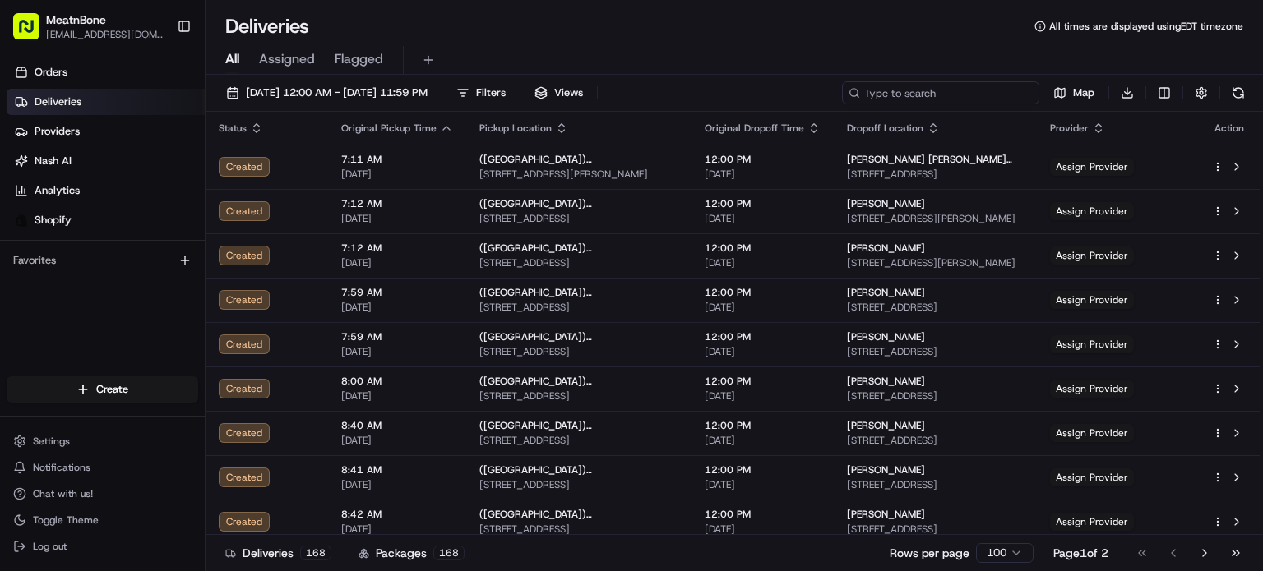
click at [984, 90] on input at bounding box center [940, 92] width 197 height 23
paste input "[PERSON_NAME]"
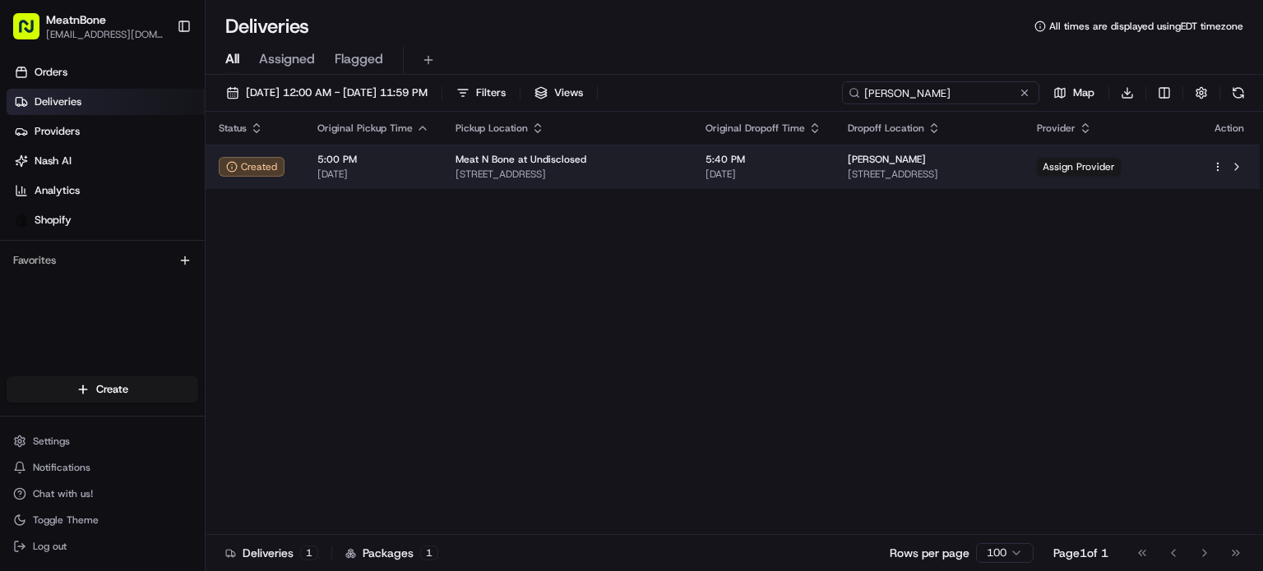
type input "[PERSON_NAME]"
click at [635, 182] on td "Meat N Bone at Undisclosed [STREET_ADDRESS]" at bounding box center [567, 167] width 250 height 44
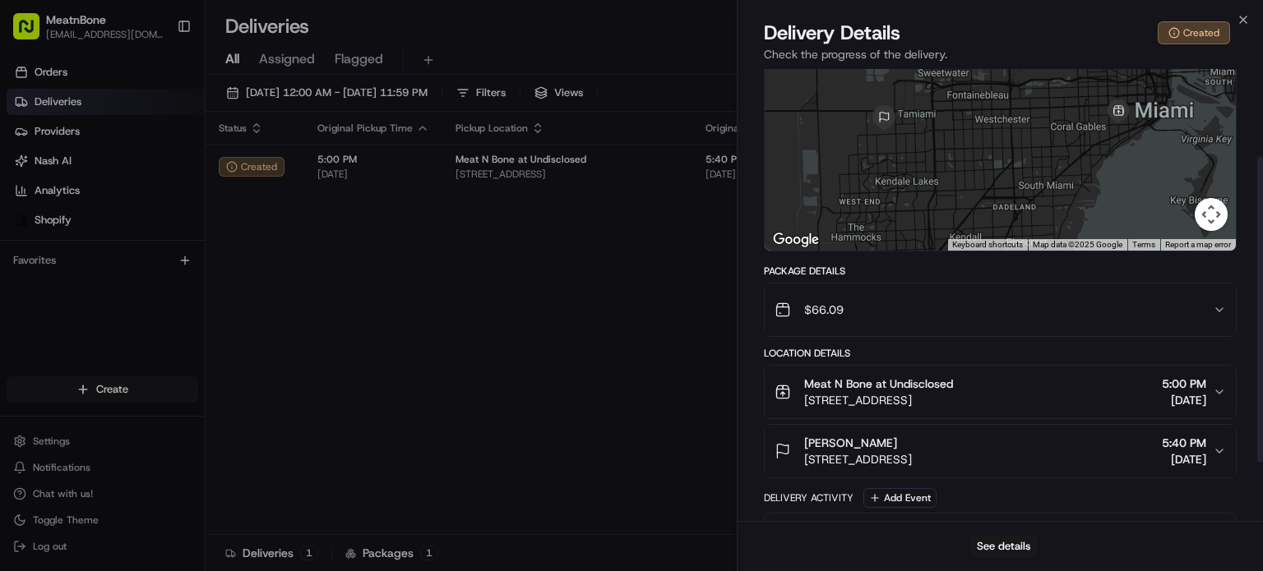
scroll to position [215, 0]
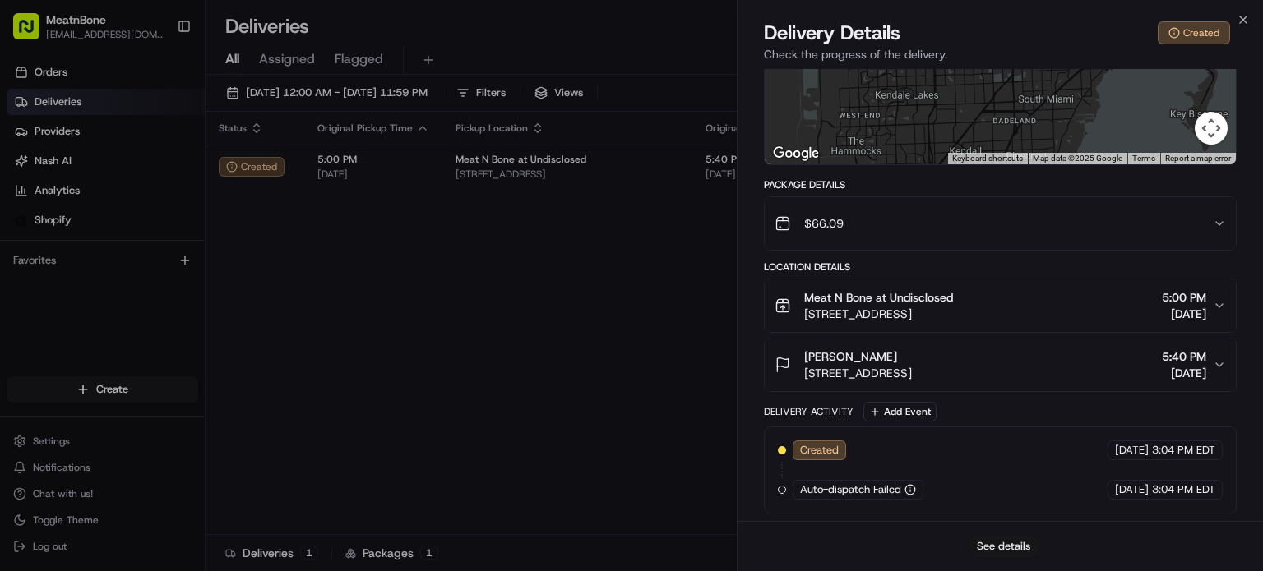
click at [991, 549] on button "See details" at bounding box center [1003, 546] width 68 height 23
